Goal: Transaction & Acquisition: Obtain resource

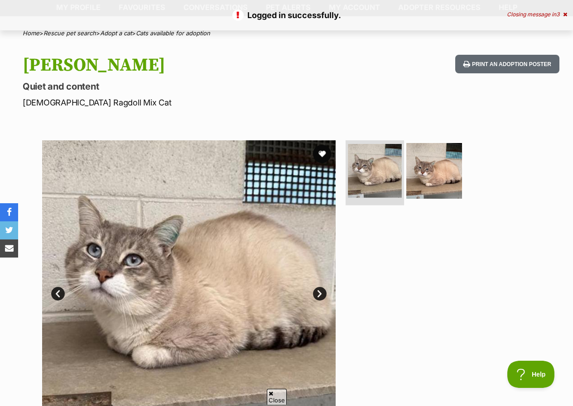
scroll to position [45, 0]
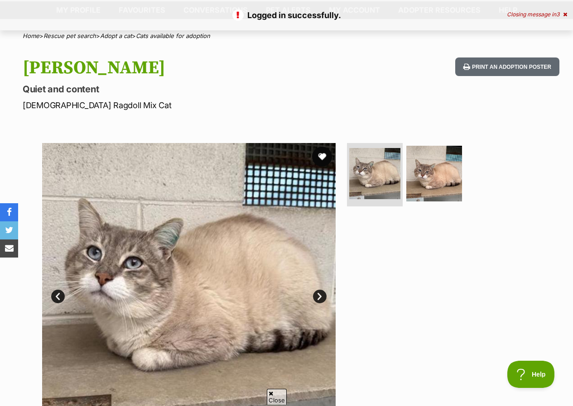
click at [321, 158] on button "favourite" at bounding box center [322, 157] width 20 height 20
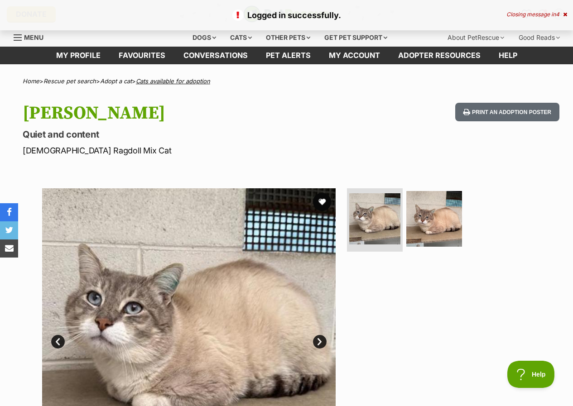
click at [166, 81] on link "Cats available for adoption" at bounding box center [173, 80] width 74 height 7
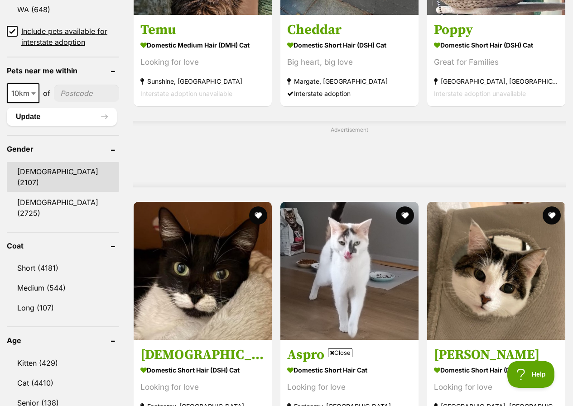
scroll to position [498, 0]
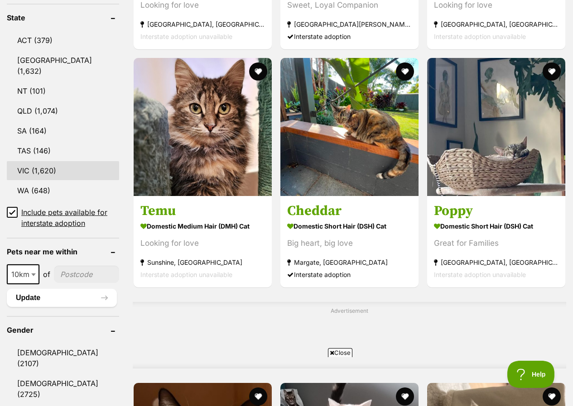
click at [46, 161] on link "VIC (1,620)" at bounding box center [63, 170] width 112 height 19
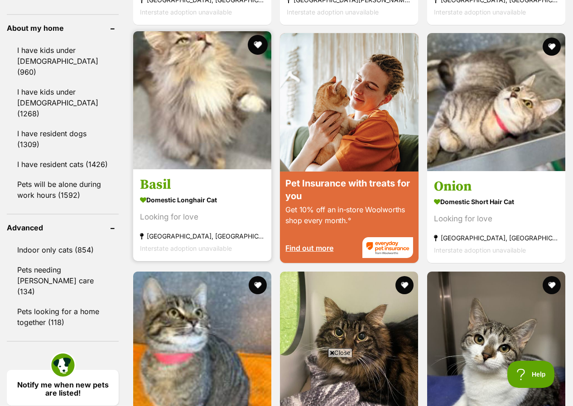
click at [256, 35] on button "favourite" at bounding box center [258, 45] width 20 height 20
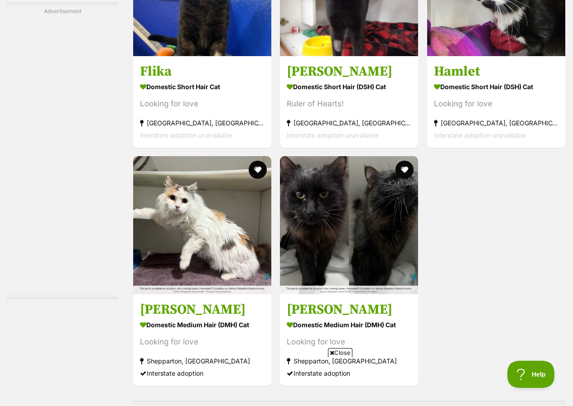
scroll to position [1993, 0]
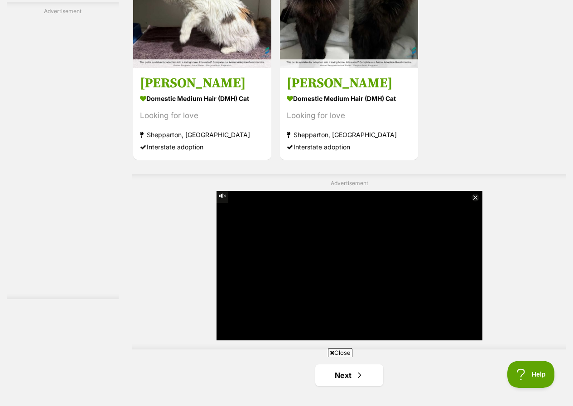
click at [358, 361] on html at bounding box center [286, 361] width 330 height 0
click at [369, 361] on html at bounding box center [286, 361] width 330 height 0
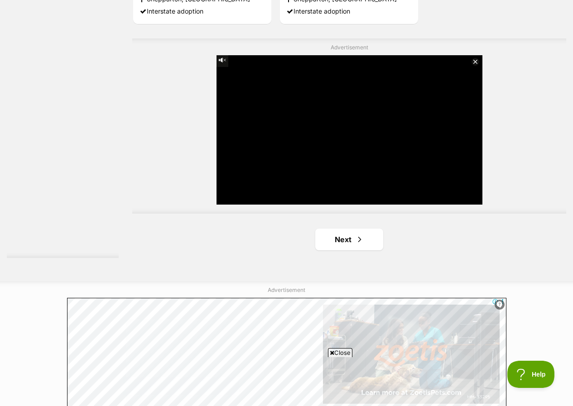
scroll to position [2128, 0]
click at [343, 229] on link "Next" at bounding box center [349, 240] width 68 height 22
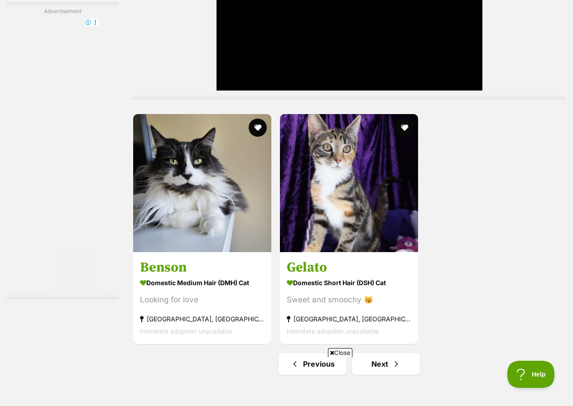
scroll to position [2128, 0]
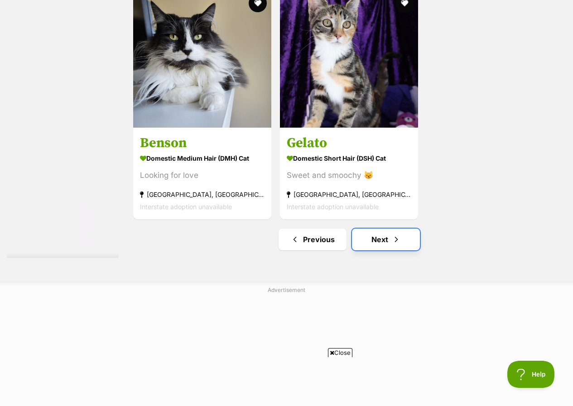
click at [389, 229] on link "Next" at bounding box center [386, 240] width 68 height 22
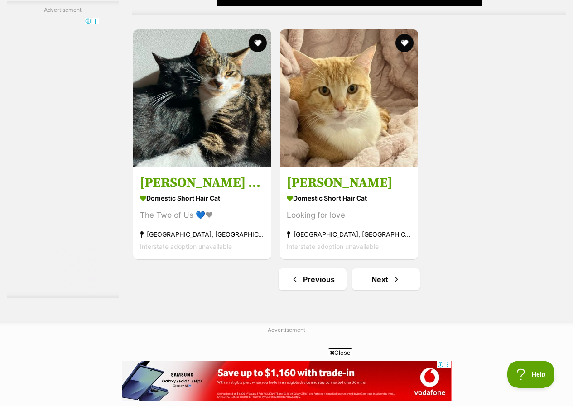
scroll to position [2264, 0]
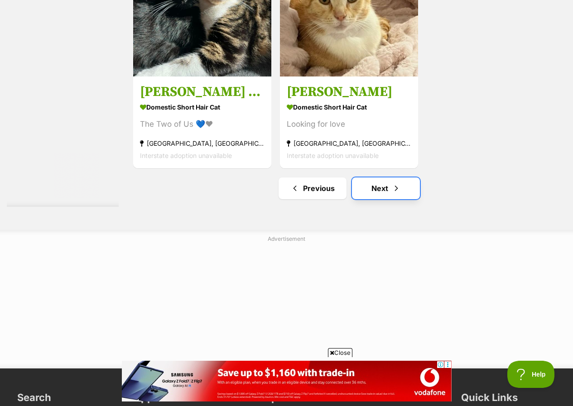
click at [373, 178] on link "Next" at bounding box center [386, 189] width 68 height 22
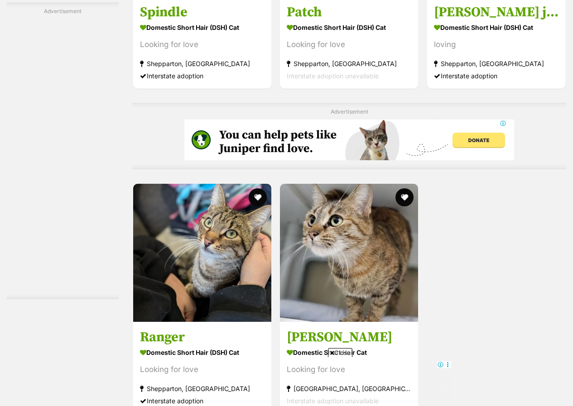
scroll to position [1947, 0]
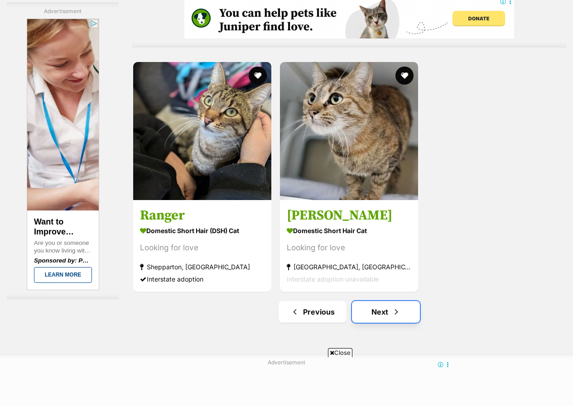
click at [388, 301] on link "Next" at bounding box center [386, 312] width 68 height 22
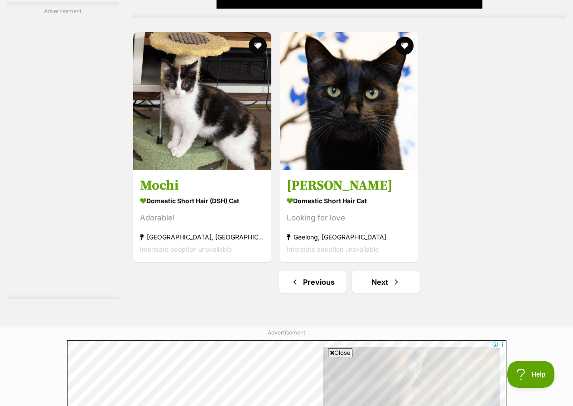
scroll to position [2174, 0]
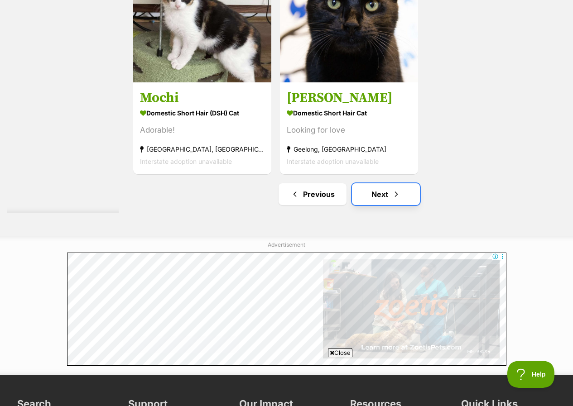
click at [375, 183] on link "Next" at bounding box center [386, 194] width 68 height 22
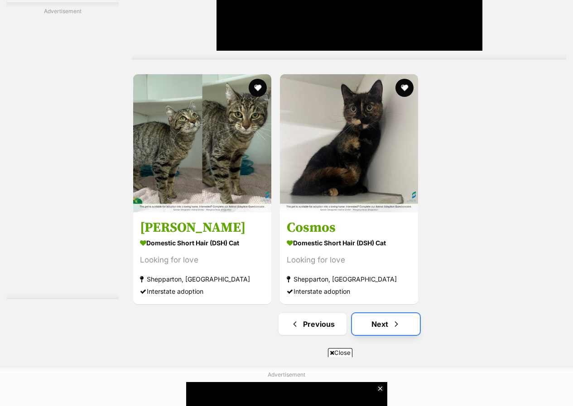
click at [388, 313] on link "Next" at bounding box center [386, 324] width 68 height 22
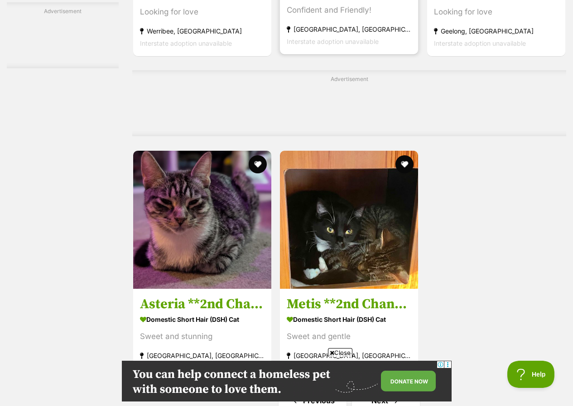
scroll to position [1993, 0]
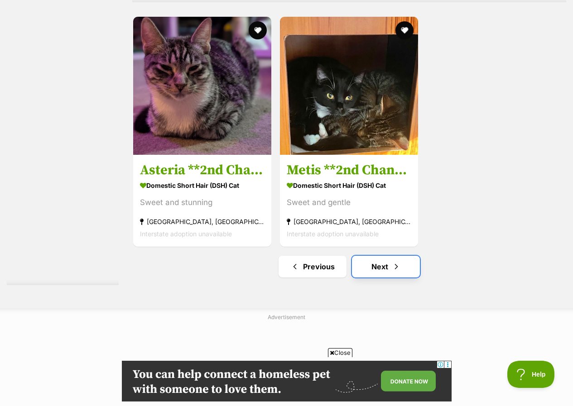
click at [365, 257] on link "Next" at bounding box center [386, 267] width 68 height 22
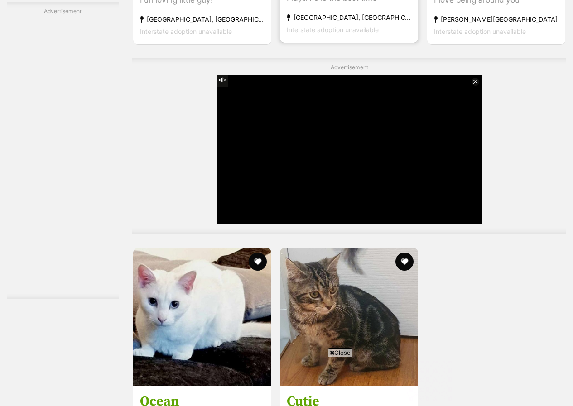
scroll to position [2038, 0]
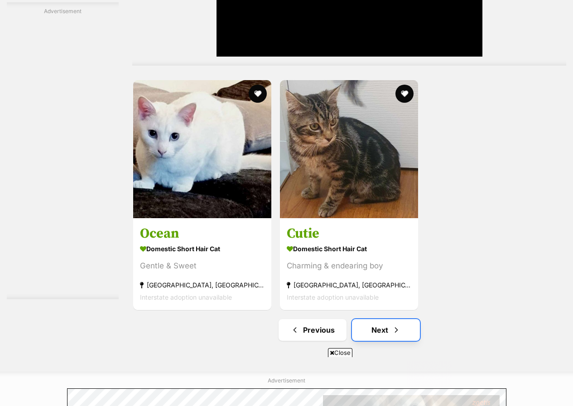
click at [377, 323] on link "Next" at bounding box center [386, 330] width 68 height 22
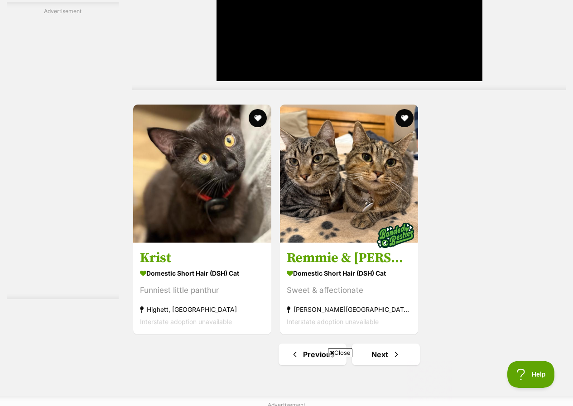
scroll to position [2223, 0]
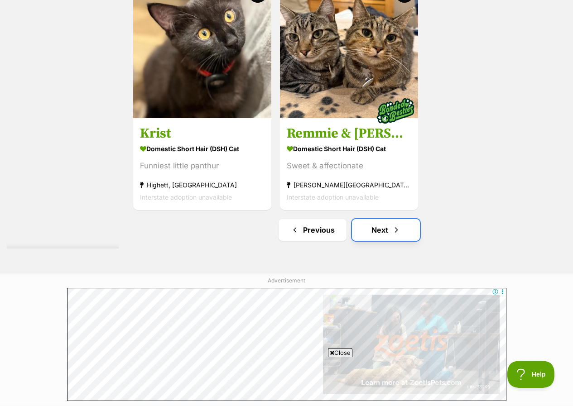
click at [385, 223] on link "Next" at bounding box center [386, 230] width 68 height 22
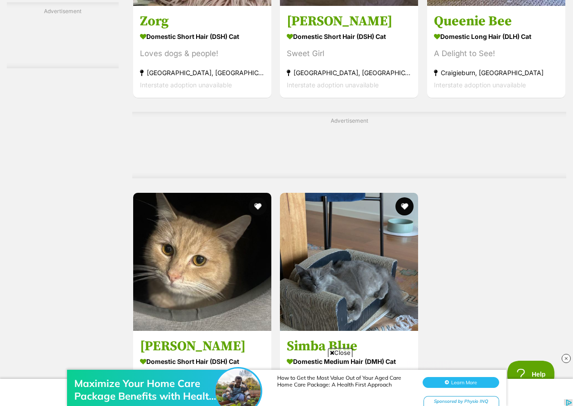
scroll to position [1947, 0]
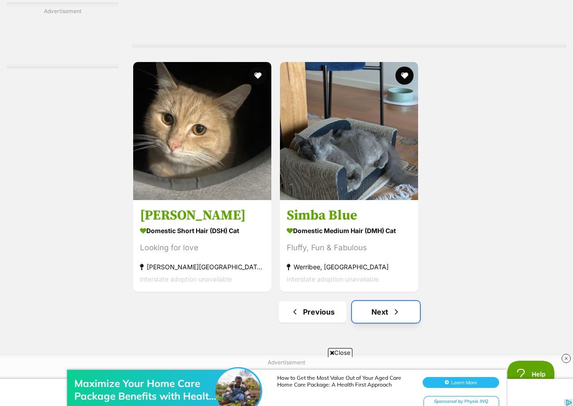
click at [380, 304] on link "Next" at bounding box center [386, 312] width 68 height 22
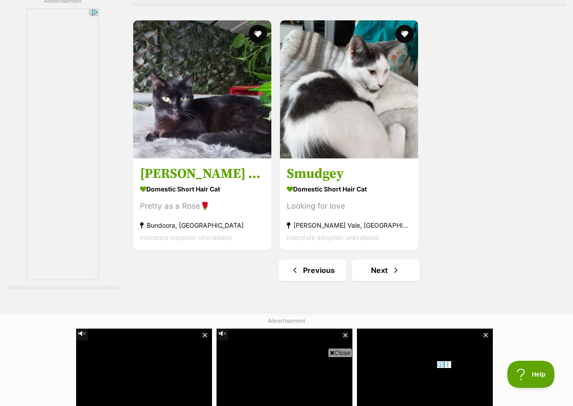
scroll to position [1993, 0]
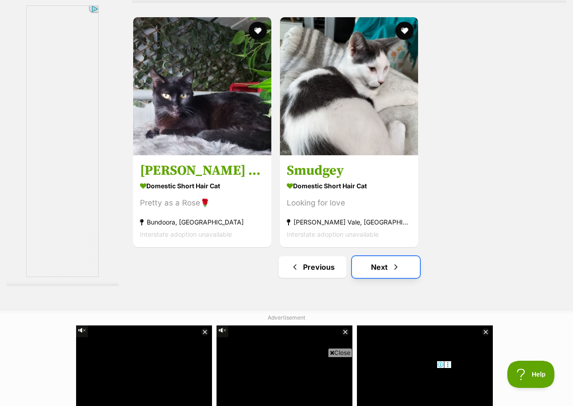
click at [389, 264] on link "Next" at bounding box center [386, 267] width 68 height 22
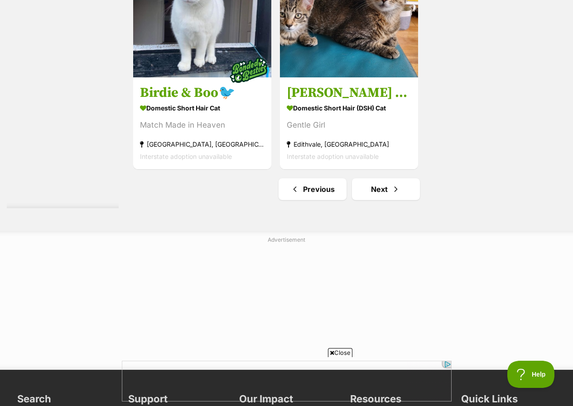
scroll to position [2264, 0]
click at [384, 187] on link "Next" at bounding box center [386, 189] width 68 height 22
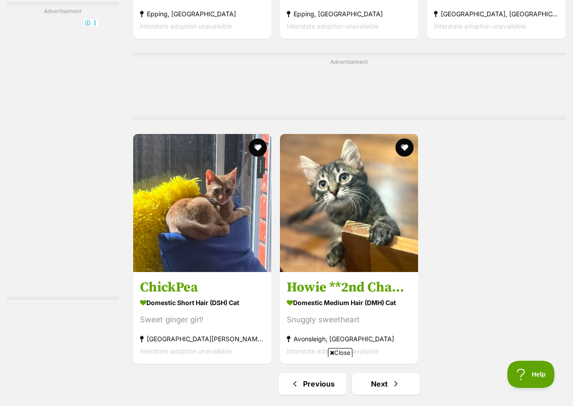
scroll to position [1947, 0]
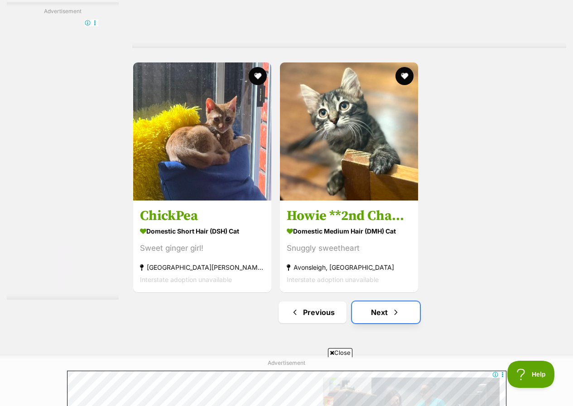
click at [380, 311] on link "Next" at bounding box center [386, 313] width 68 height 22
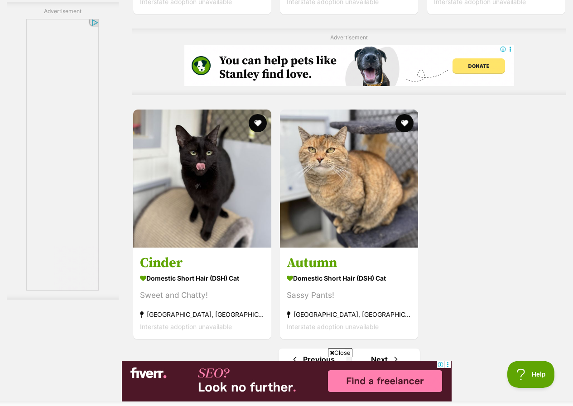
scroll to position [1902, 0]
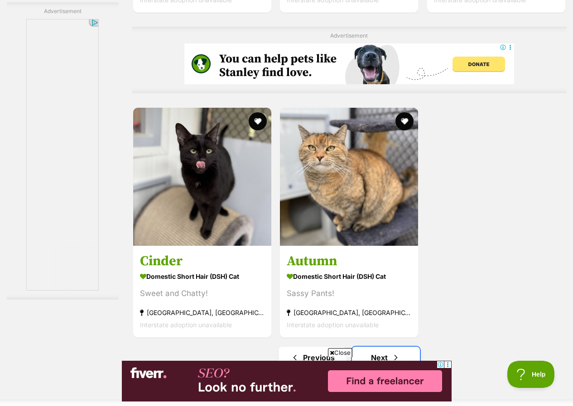
click at [387, 348] on link "Next" at bounding box center [386, 358] width 68 height 22
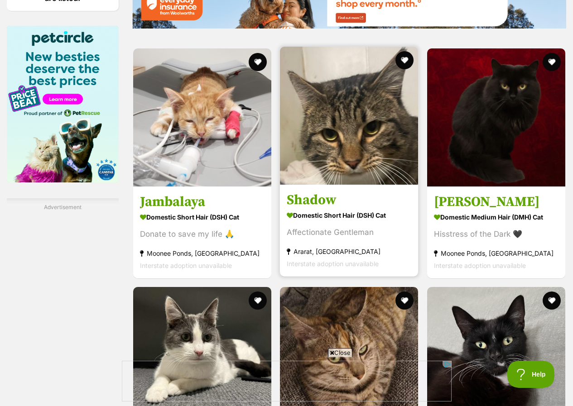
scroll to position [1494, 0]
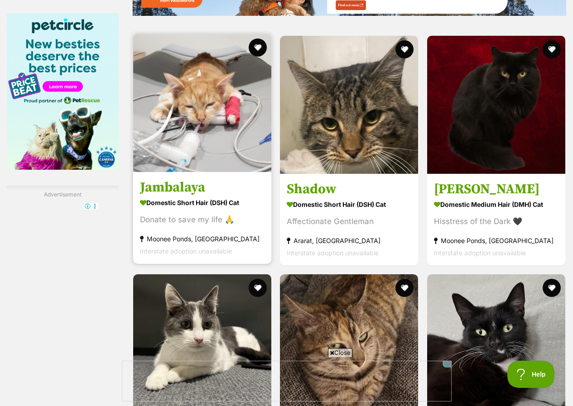
click at [224, 214] on div "Donate to save my life 🙏" at bounding box center [202, 220] width 125 height 12
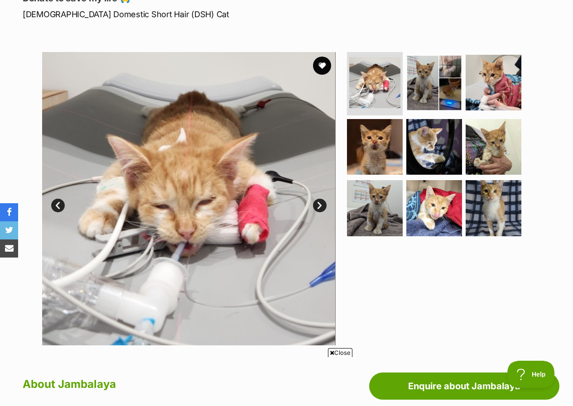
scroll to position [136, 0]
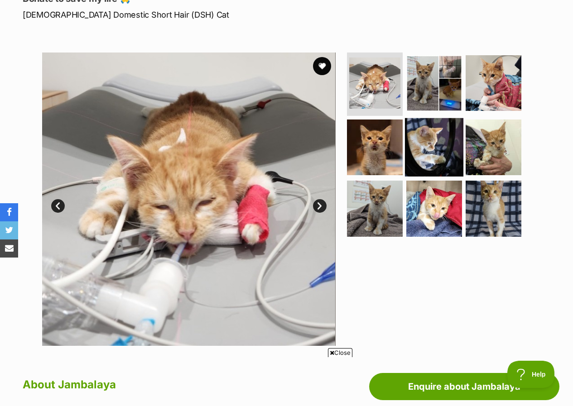
click at [433, 149] on img at bounding box center [434, 147] width 58 height 58
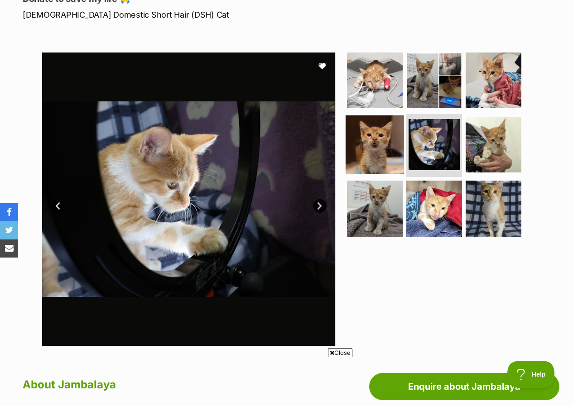
click at [389, 144] on img at bounding box center [375, 144] width 58 height 58
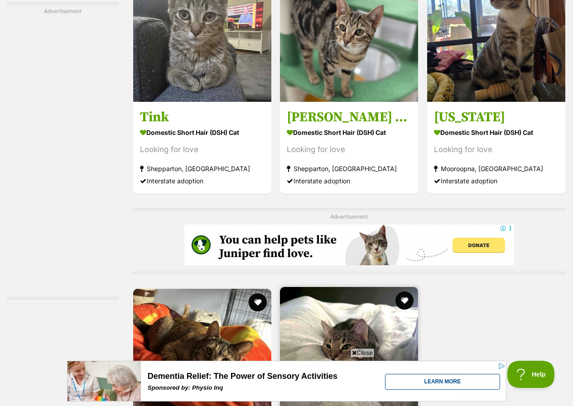
scroll to position [1902, 0]
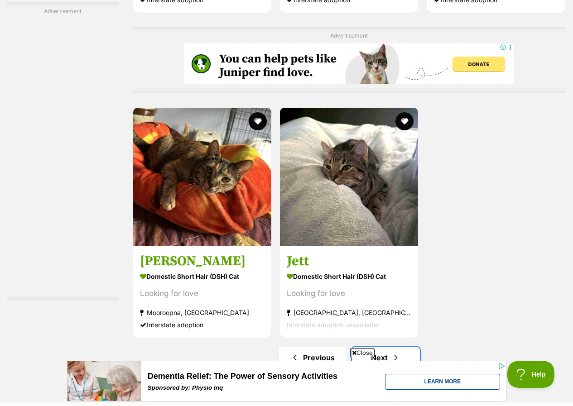
click at [378, 347] on link "Next" at bounding box center [386, 358] width 68 height 22
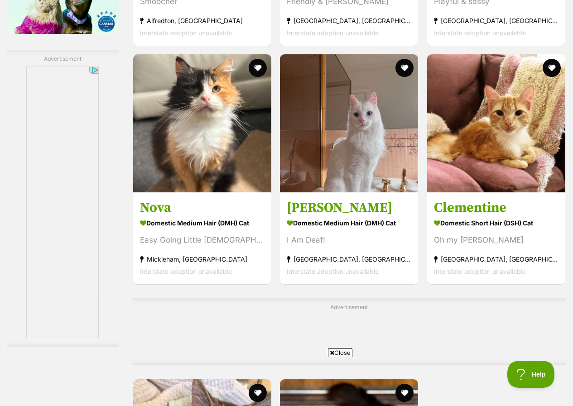
scroll to position [1857, 0]
